Goal: Find specific page/section: Find specific page/section

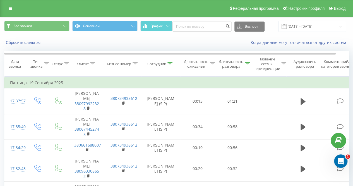
click at [166, 63] on div "Сотрудник" at bounding box center [159, 63] width 25 height 5
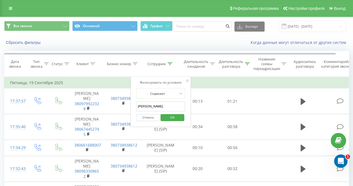
click at [169, 63] on icon at bounding box center [170, 63] width 5 height 3
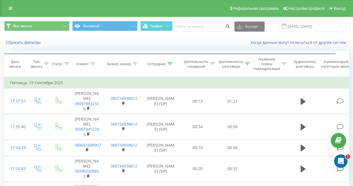
click at [164, 63] on div "Сотрудник" at bounding box center [156, 63] width 19 height 5
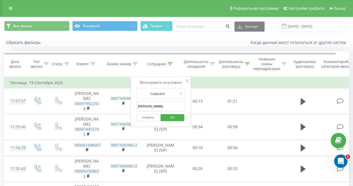
click at [166, 63] on div "Сотрудник" at bounding box center [156, 63] width 19 height 5
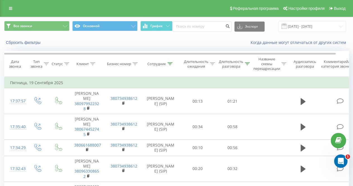
click at [169, 62] on div at bounding box center [170, 63] width 5 height 5
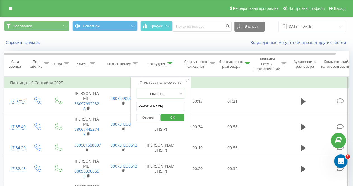
click at [155, 105] on input "[PERSON_NAME]" at bounding box center [160, 106] width 49 height 10
type input "Олена"
click at [171, 118] on span "OK" at bounding box center [173, 117] width 16 height 9
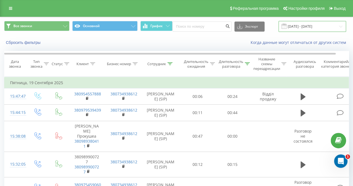
click at [300, 27] on input "[DATE] - [DATE]" at bounding box center [313, 26] width 68 height 11
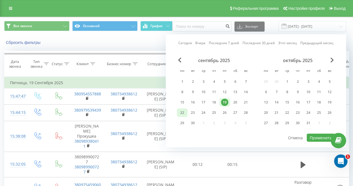
click at [185, 111] on div "22" at bounding box center [182, 112] width 7 height 7
click at [319, 135] on button "Применить" at bounding box center [321, 137] width 28 height 8
type input "[DATE] - [DATE]"
